Goal: Use online tool/utility: Utilize a website feature to perform a specific function

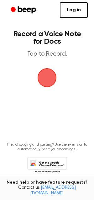
click at [52, 81] on span "button" at bounding box center [47, 78] width 18 height 18
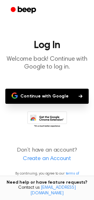
click at [51, 96] on button "Continue with Google" at bounding box center [47, 96] width 84 height 15
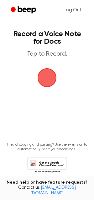
click at [48, 83] on span "button" at bounding box center [47, 77] width 19 height 19
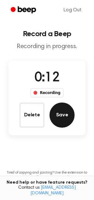
click at [63, 117] on button "Save" at bounding box center [62, 115] width 25 height 25
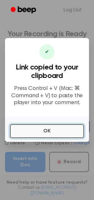
click at [27, 125] on button "OK" at bounding box center [47, 131] width 74 height 14
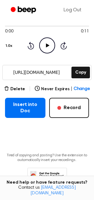
scroll to position [40, 0]
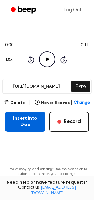
click at [27, 121] on button "Insert into Doc" at bounding box center [25, 122] width 41 height 20
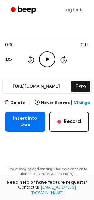
click at [46, 63] on icon "Play Audio" at bounding box center [47, 59] width 16 height 16
click at [46, 61] on icon "Pause Audio" at bounding box center [47, 59] width 16 height 16
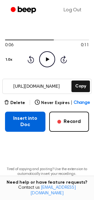
click at [7, 125] on button "Insert into Doc" at bounding box center [25, 122] width 41 height 20
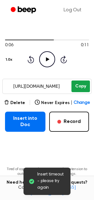
click at [80, 85] on button "Copy" at bounding box center [81, 87] width 19 height 12
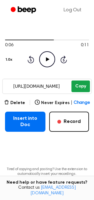
click at [73, 84] on button "Copy" at bounding box center [81, 87] width 19 height 12
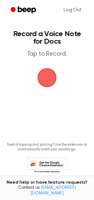
scroll to position [12, 0]
click at [42, 165] on icon at bounding box center [47, 165] width 40 height 17
